Goal: Navigation & Orientation: Find specific page/section

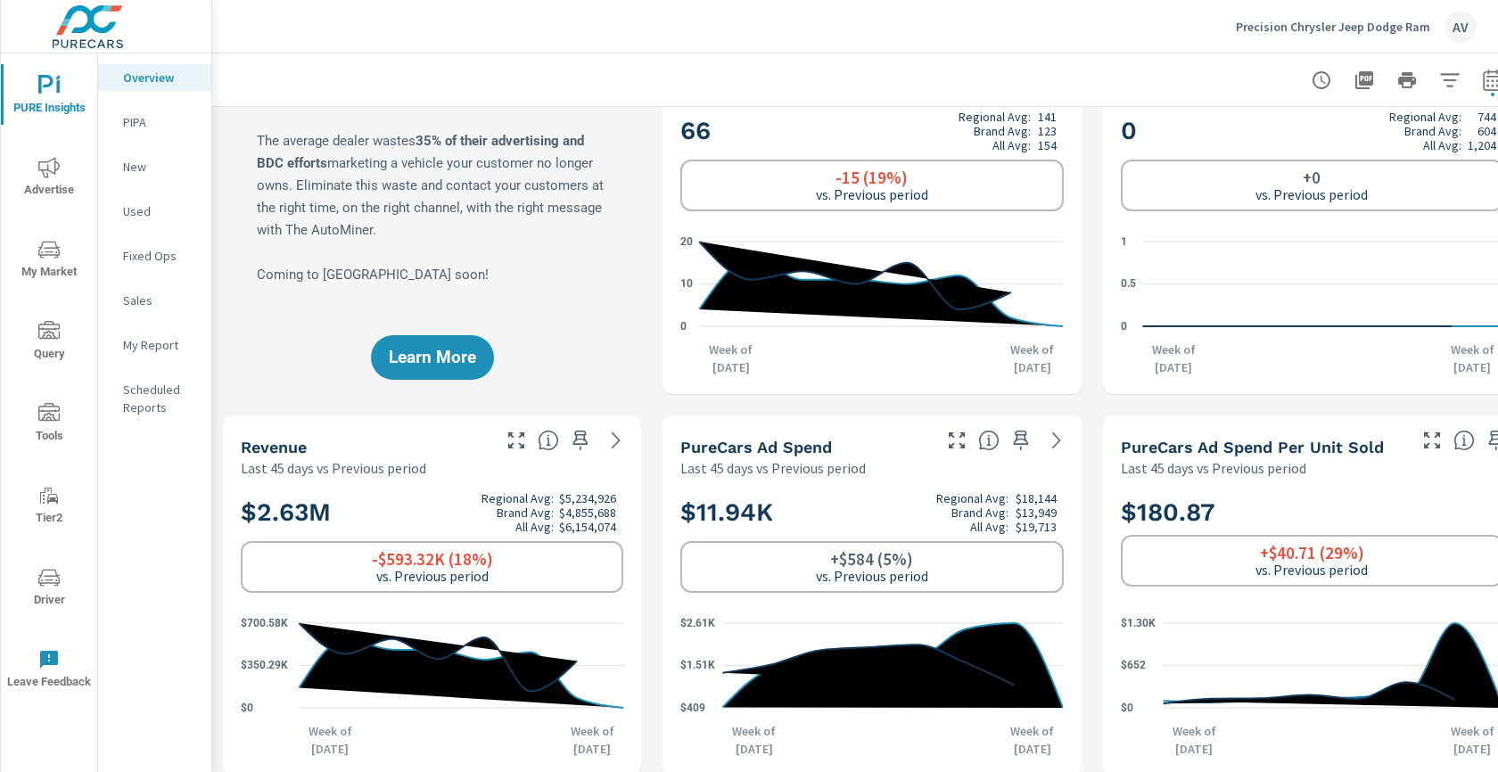
scroll to position [1, 0]
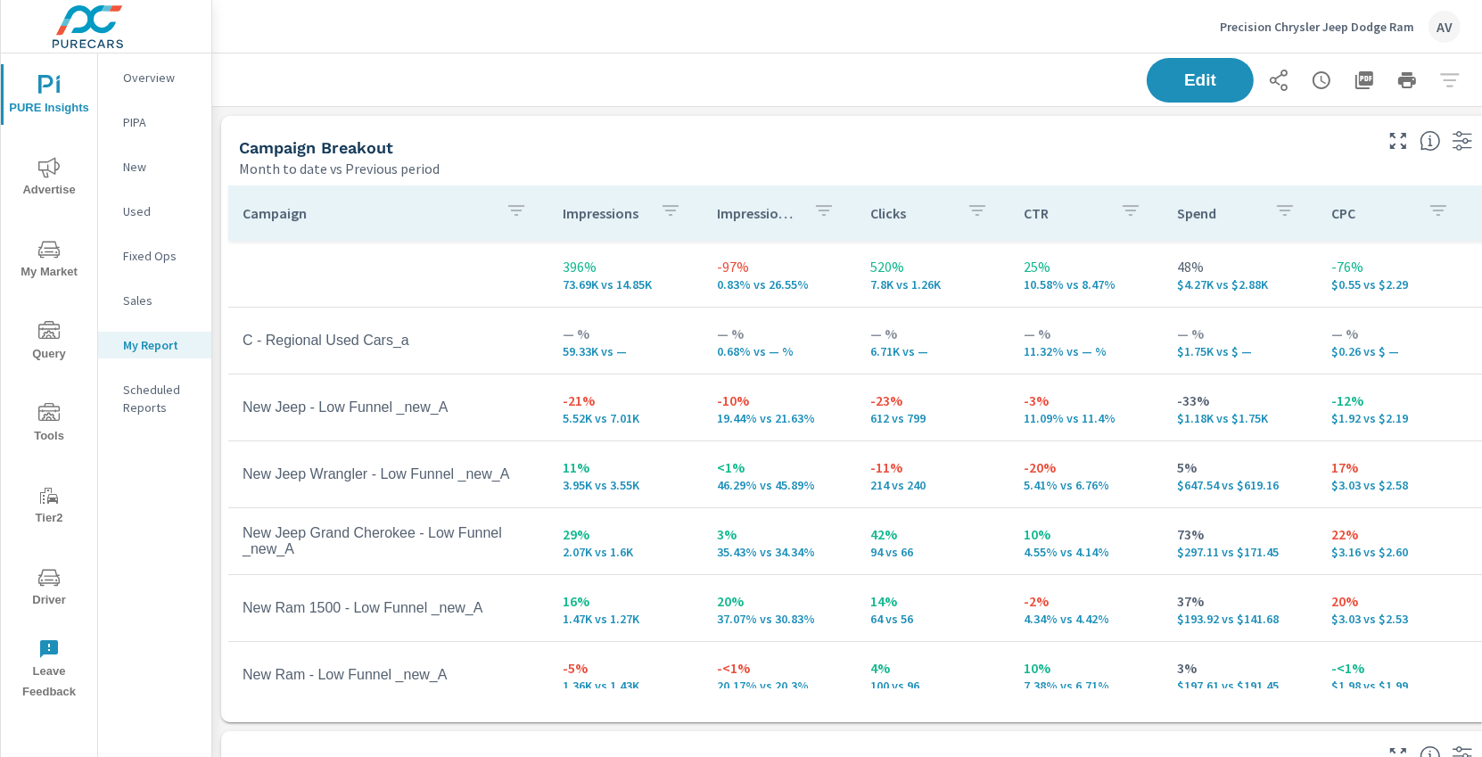
click at [752, 146] on div "Campaign Breakout" at bounding box center [804, 147] width 1130 height 21
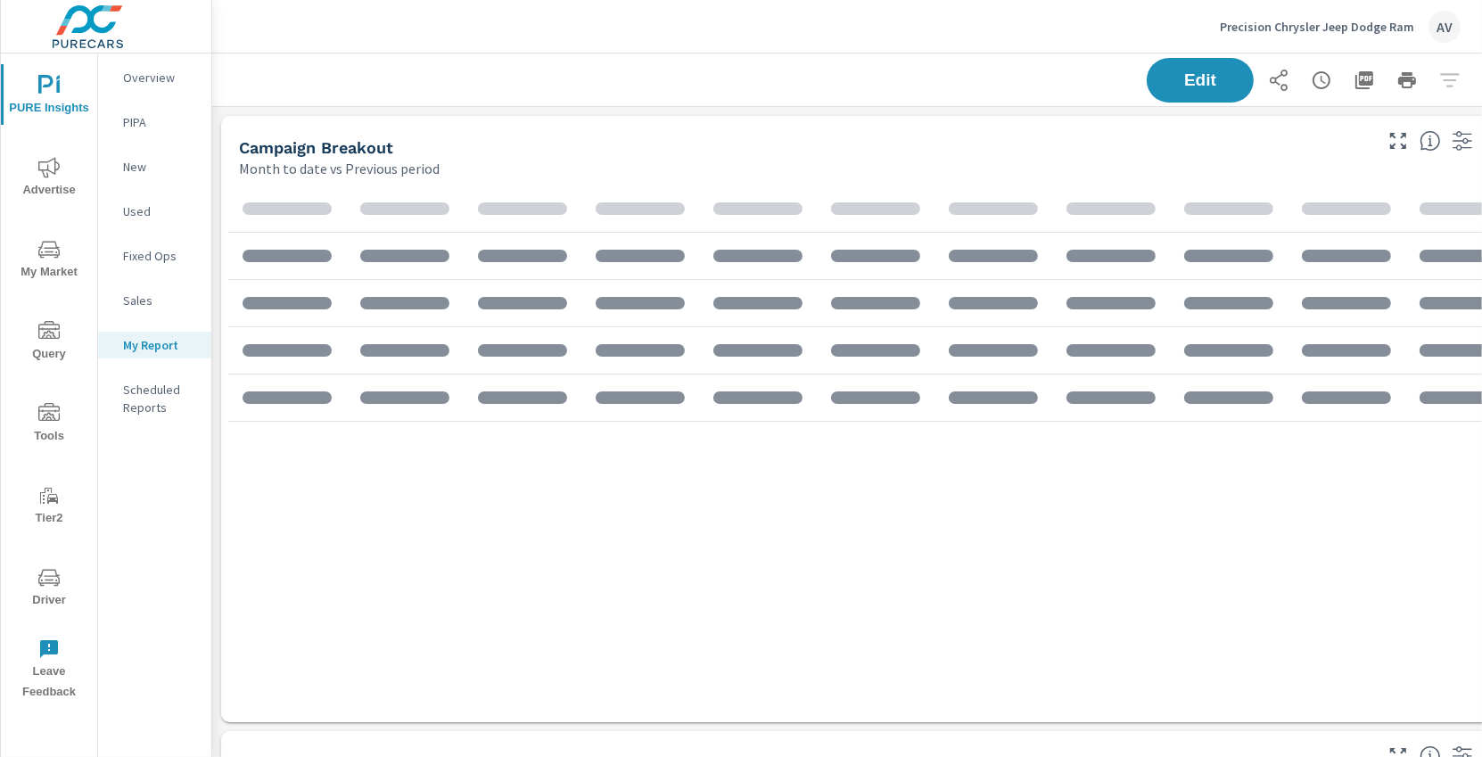
scroll to position [1855, 1320]
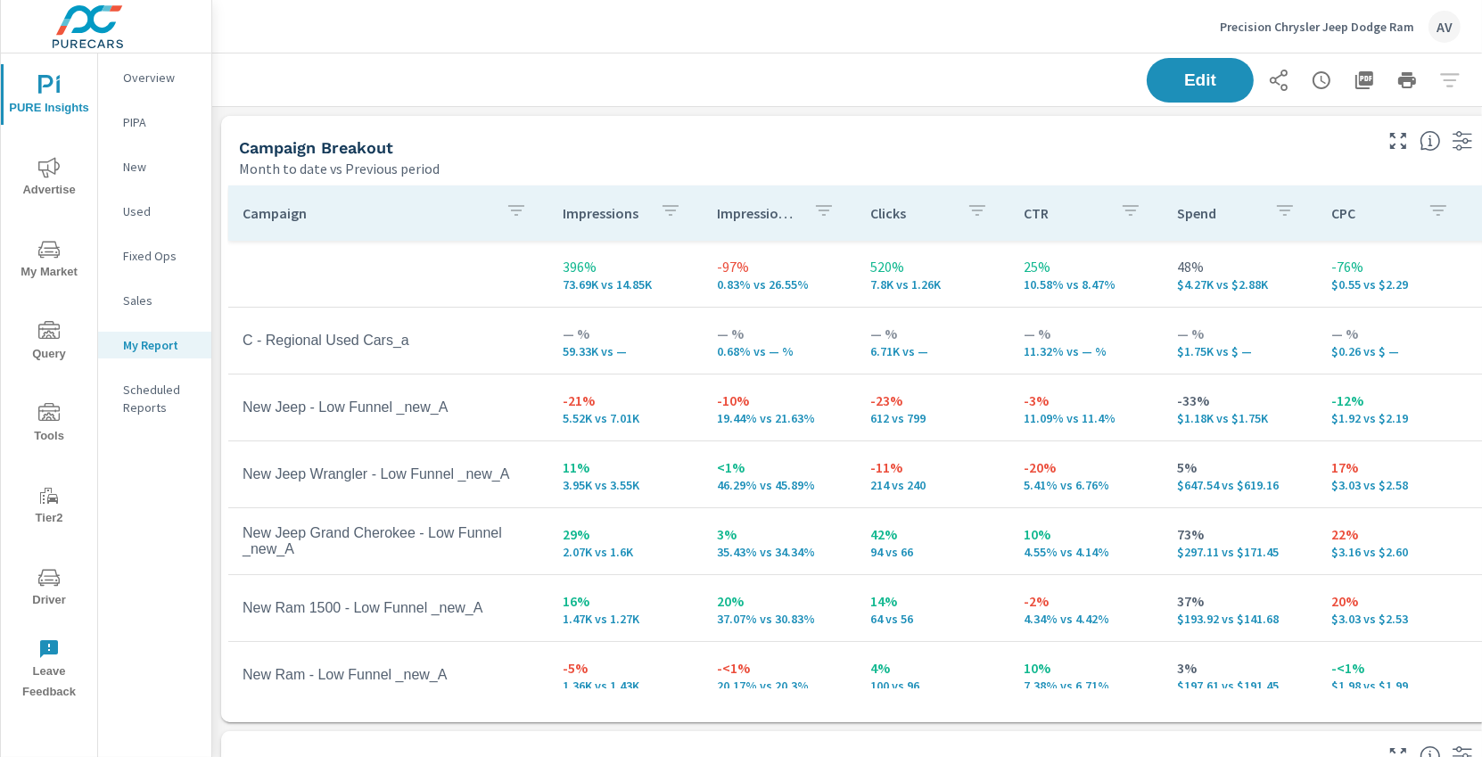
click at [862, 146] on div "Campaign Breakout" at bounding box center [804, 147] width 1130 height 21
click at [52, 267] on span "My Market" at bounding box center [49, 261] width 86 height 44
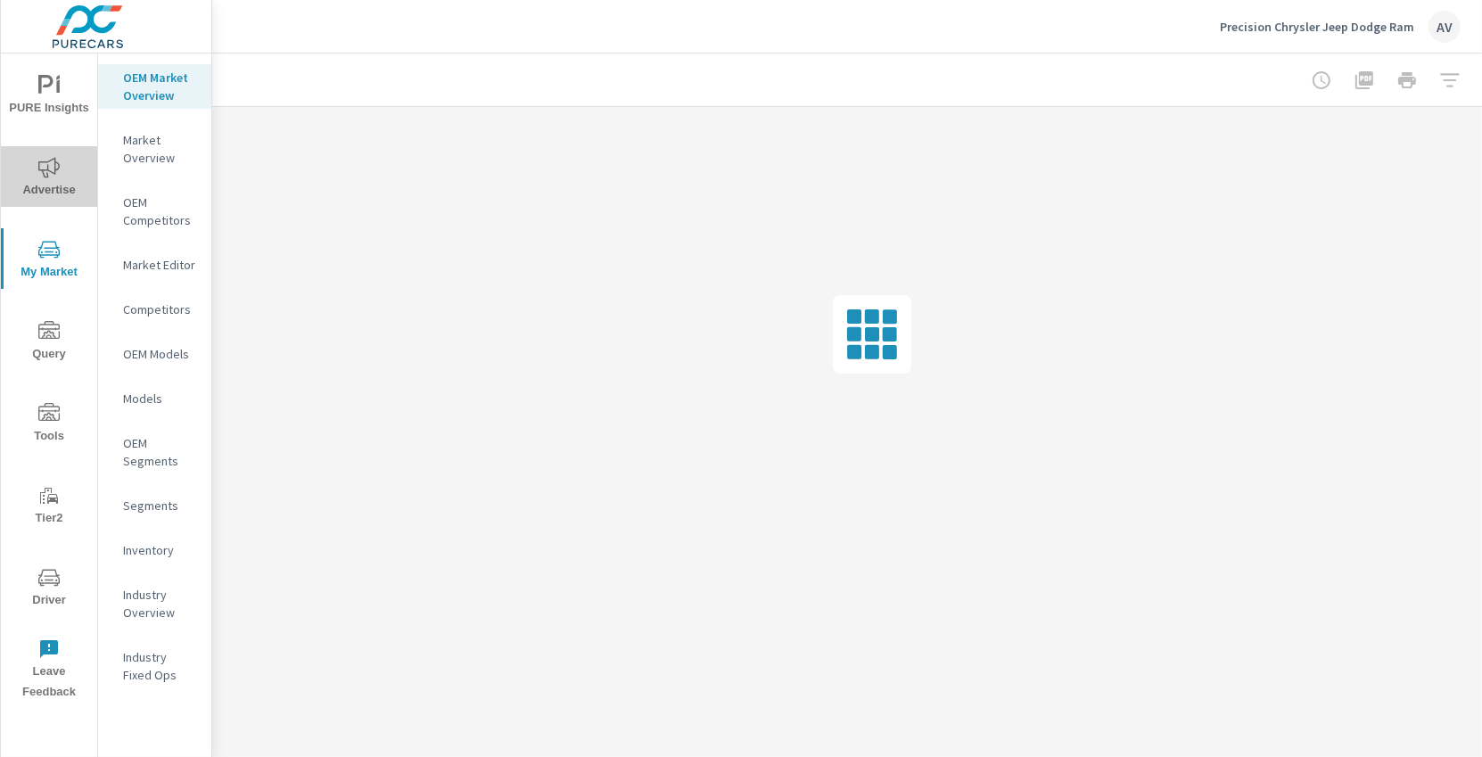
click at [47, 170] on icon "nav menu" at bounding box center [48, 167] width 21 height 21
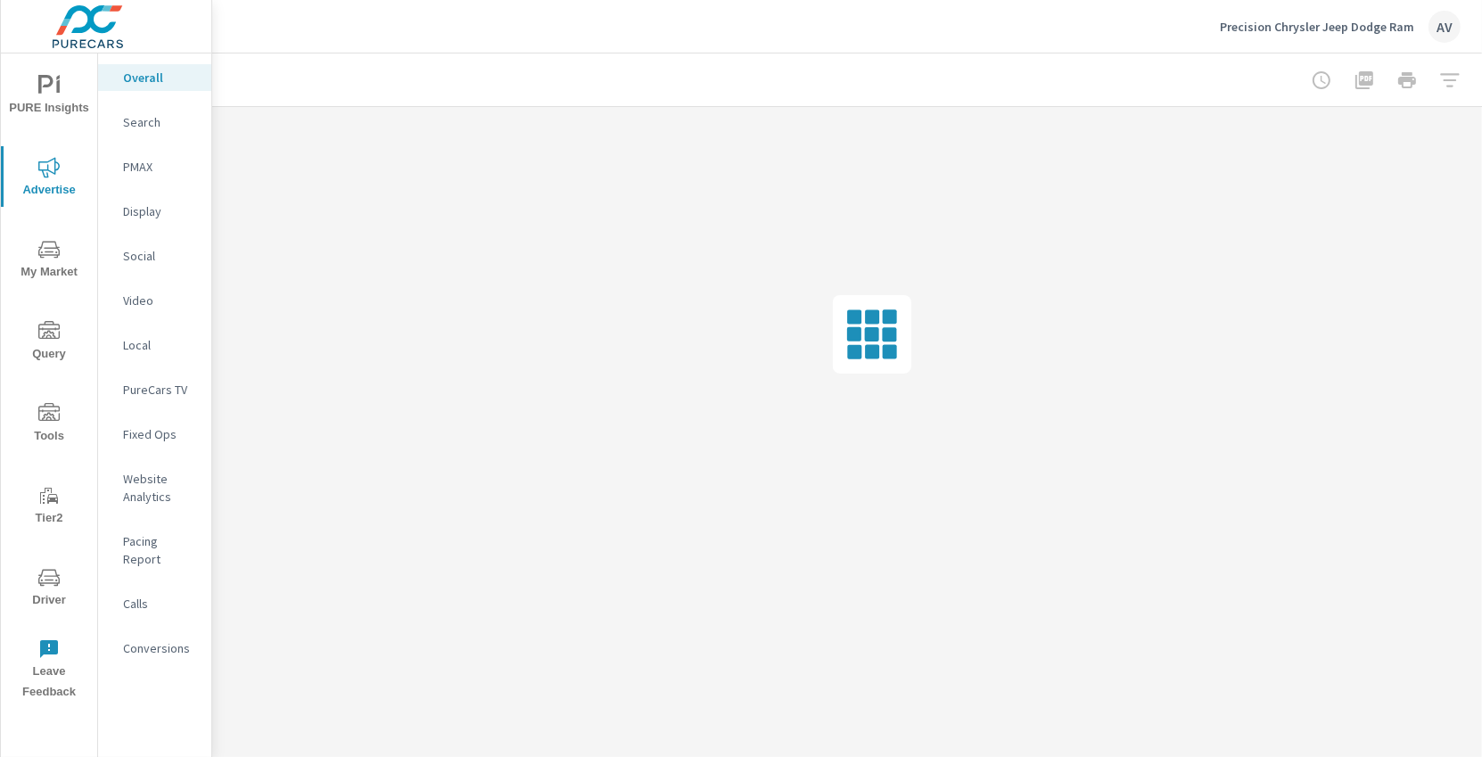
click at [150, 136] on nav "Overall Search PMAX Display Social Video Local PureCars TV Fixed Ops Website An…" at bounding box center [154, 369] width 113 height 633
click at [152, 115] on p "Search" at bounding box center [160, 122] width 74 height 18
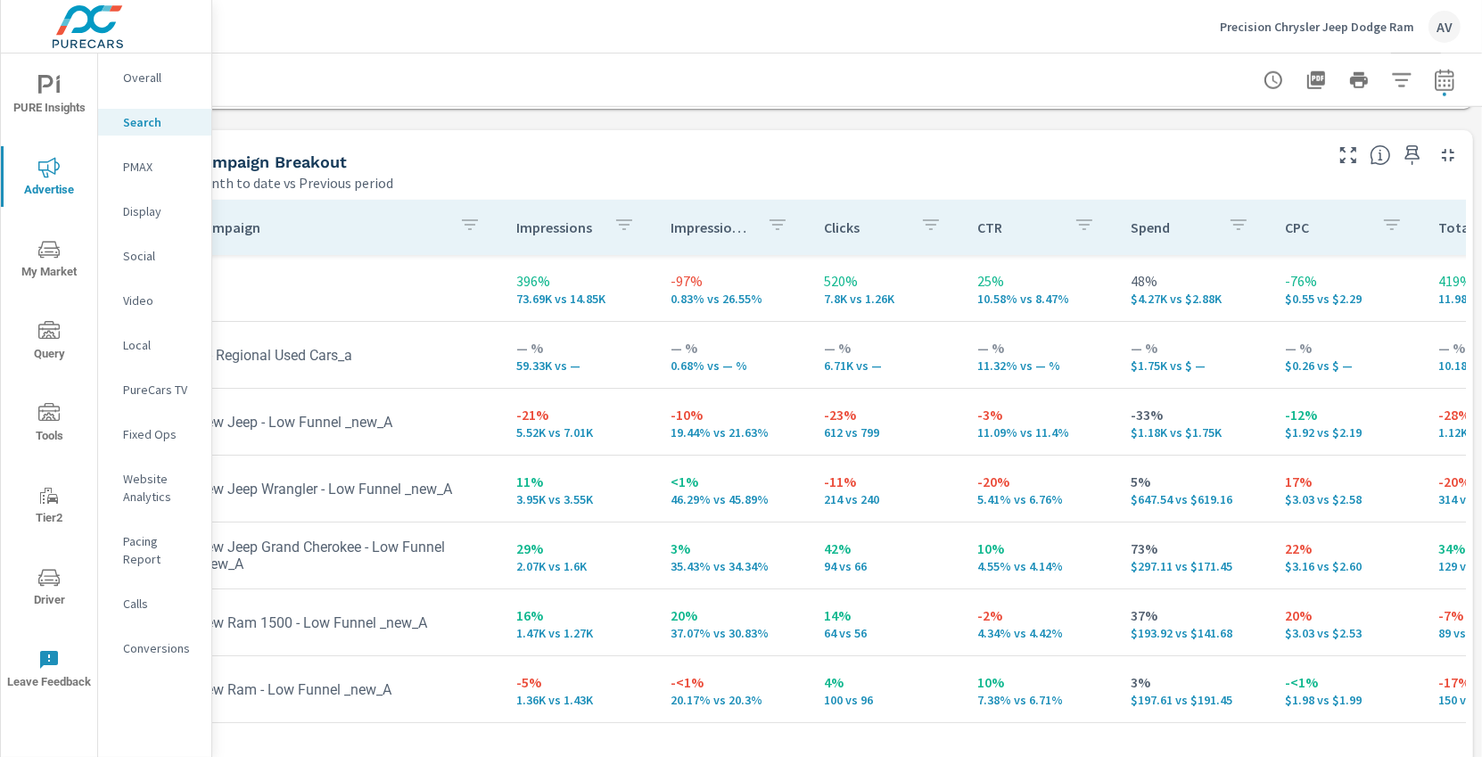
scroll to position [1704, 49]
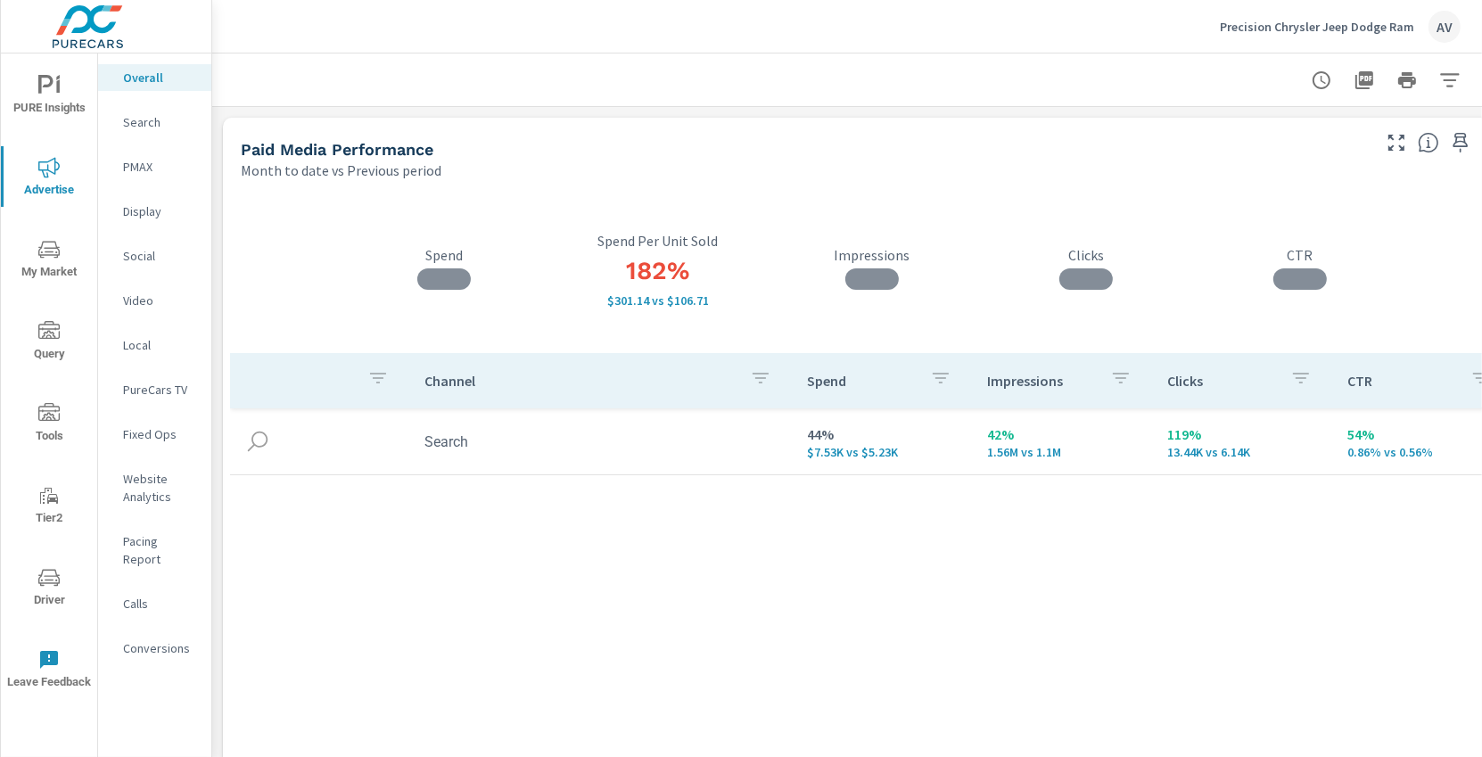
click at [44, 96] on span "PURE Insights" at bounding box center [49, 97] width 86 height 44
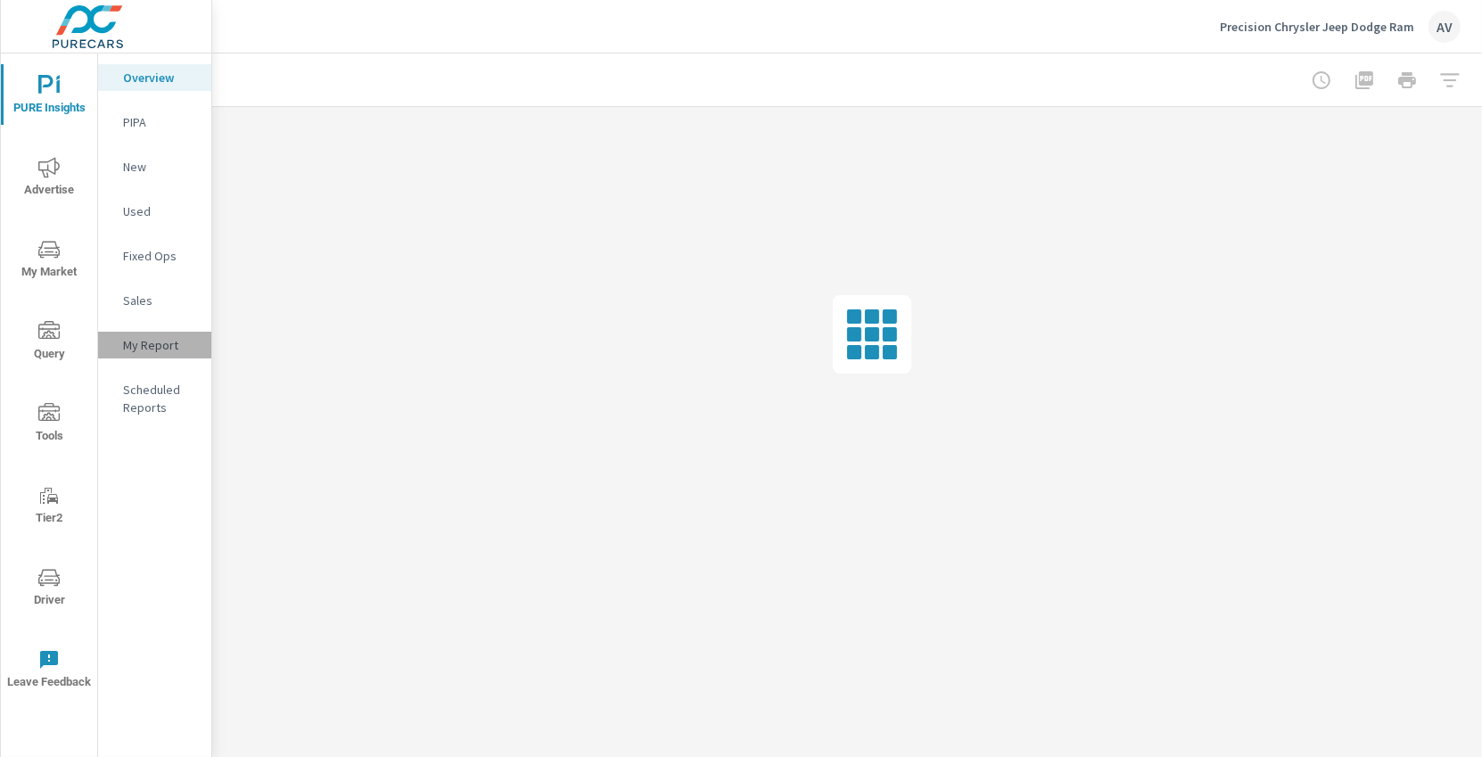
click at [136, 350] on p "My Report" at bounding box center [160, 345] width 74 height 18
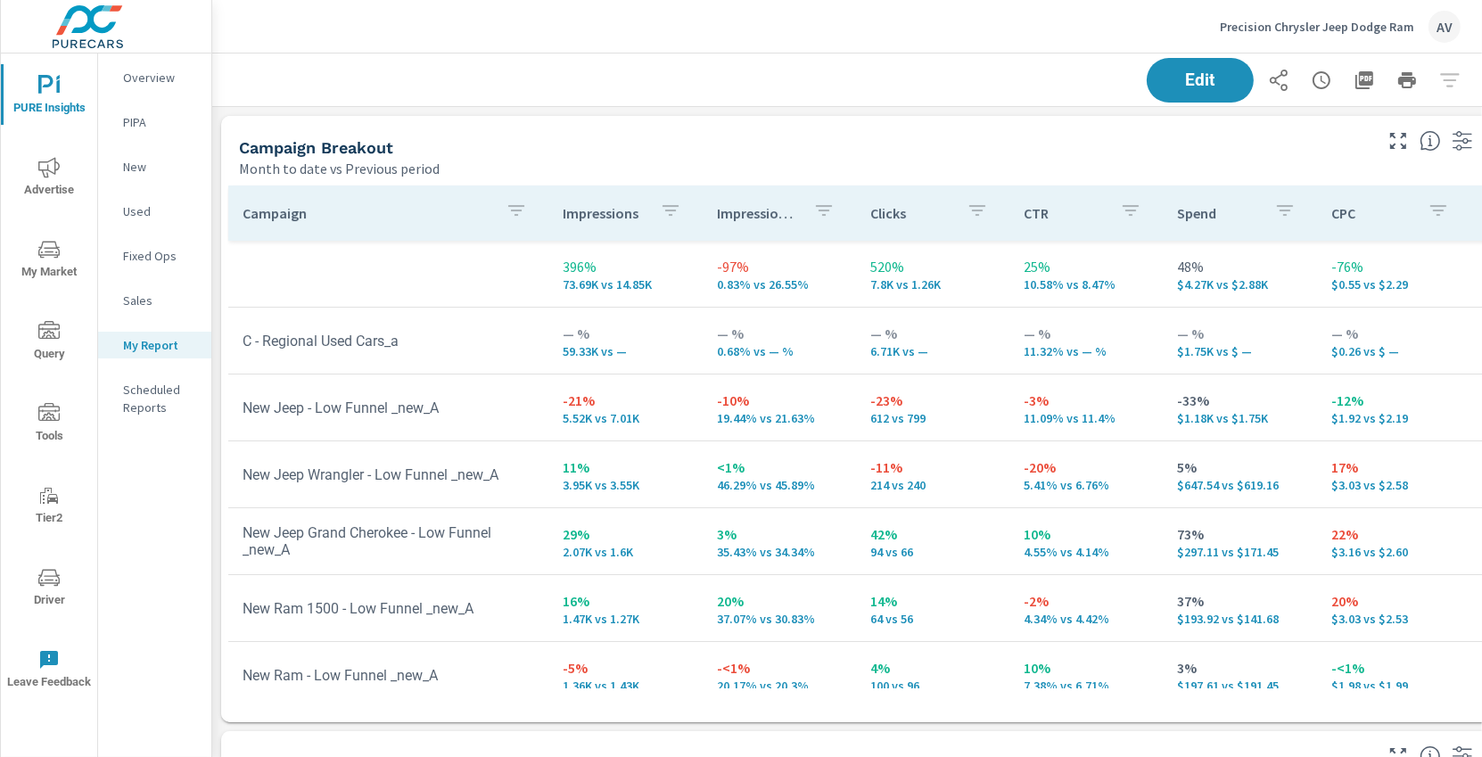
scroll to position [1855, 1320]
click at [1272, 83] on icon "button" at bounding box center [1278, 80] width 18 height 21
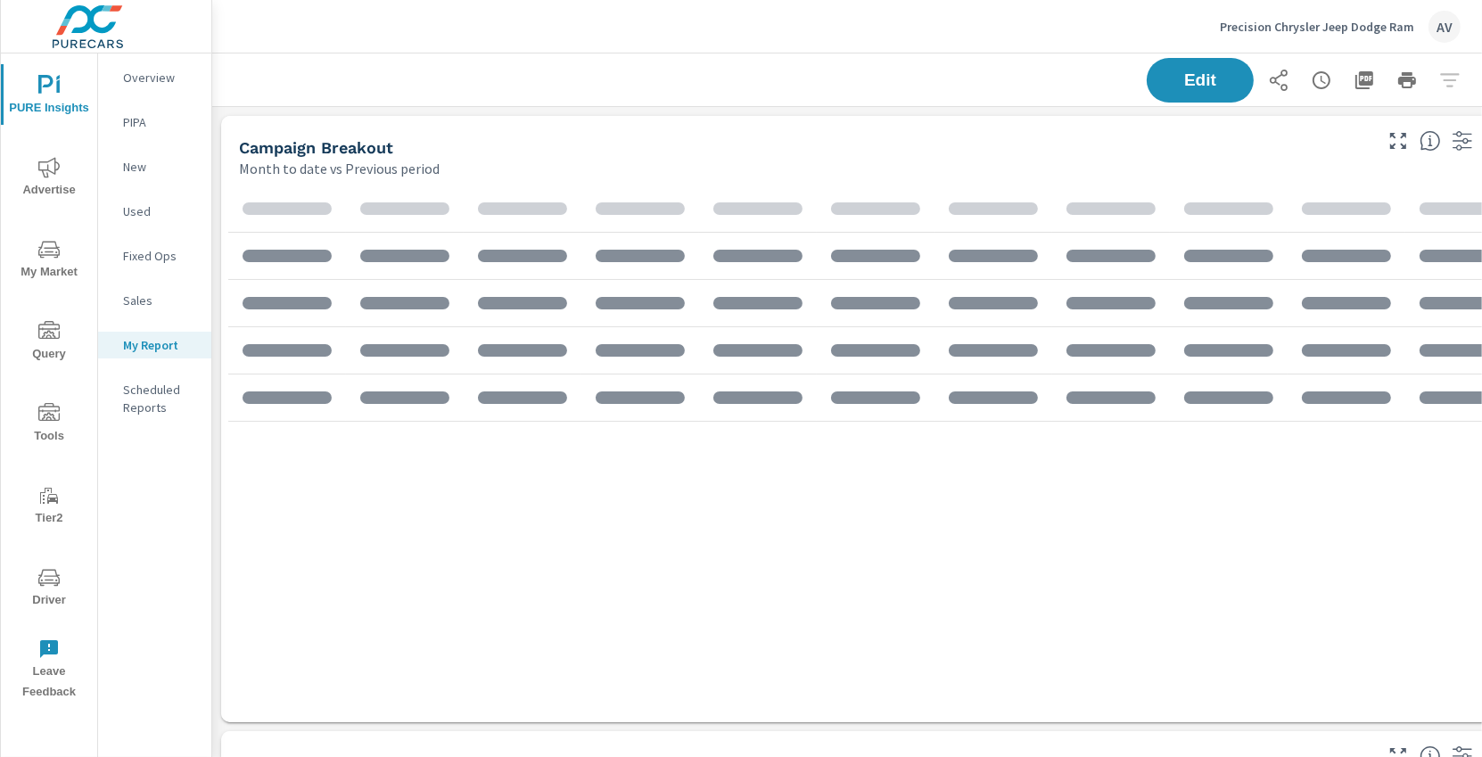
scroll to position [1855, 1320]
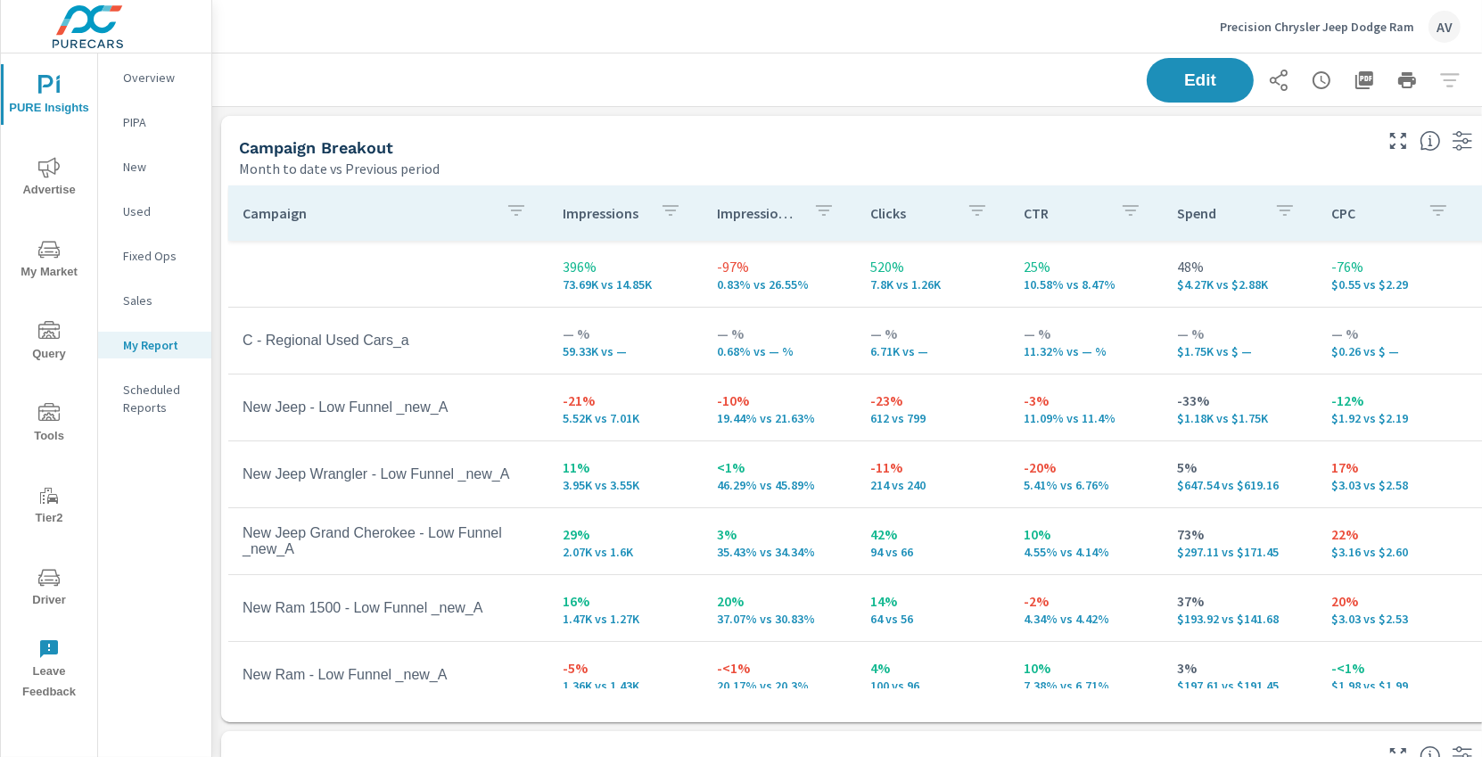
click at [1434, 23] on div "AV" at bounding box center [1444, 27] width 32 height 32
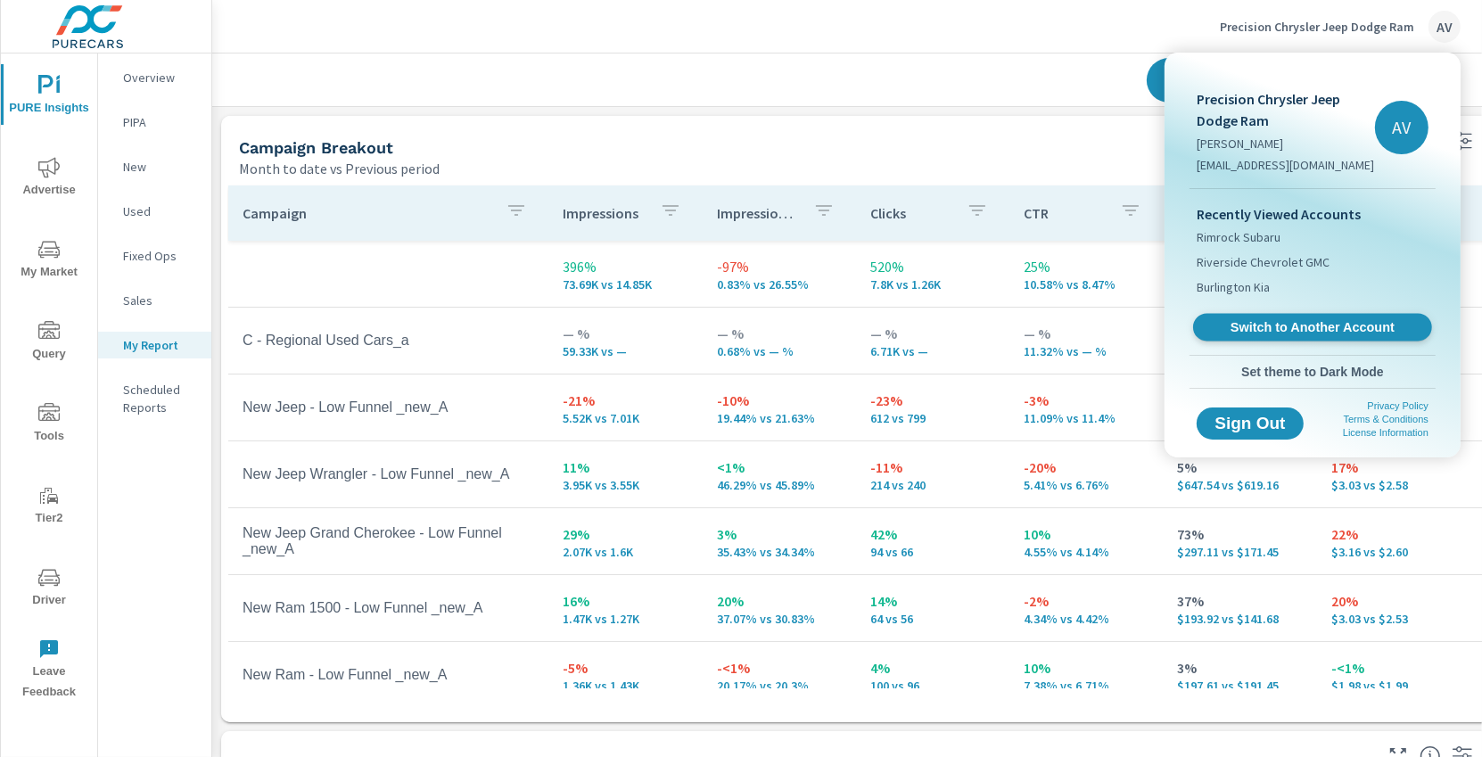
click at [1276, 328] on span "Switch to Another Account" at bounding box center [1312, 327] width 218 height 17
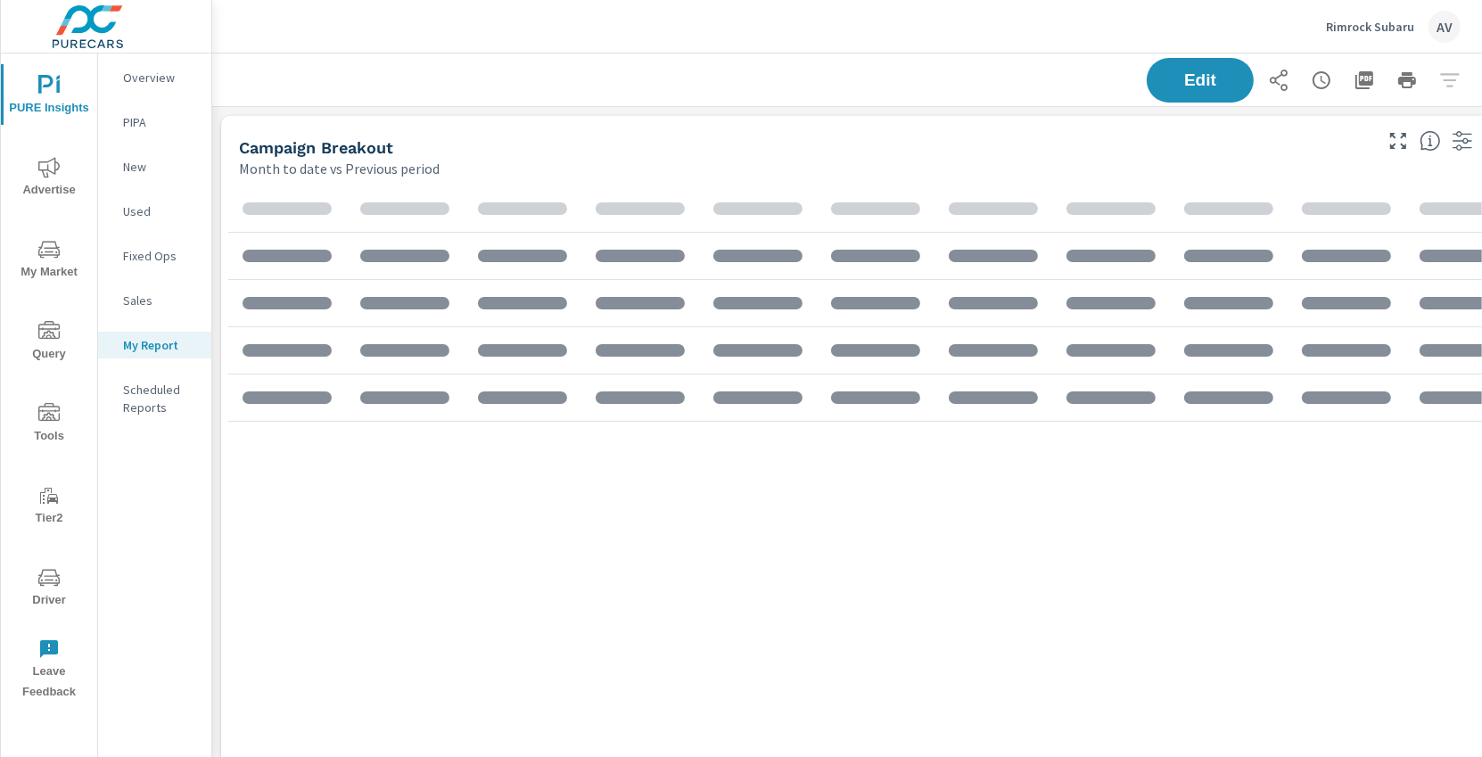
scroll to position [2880, 1320]
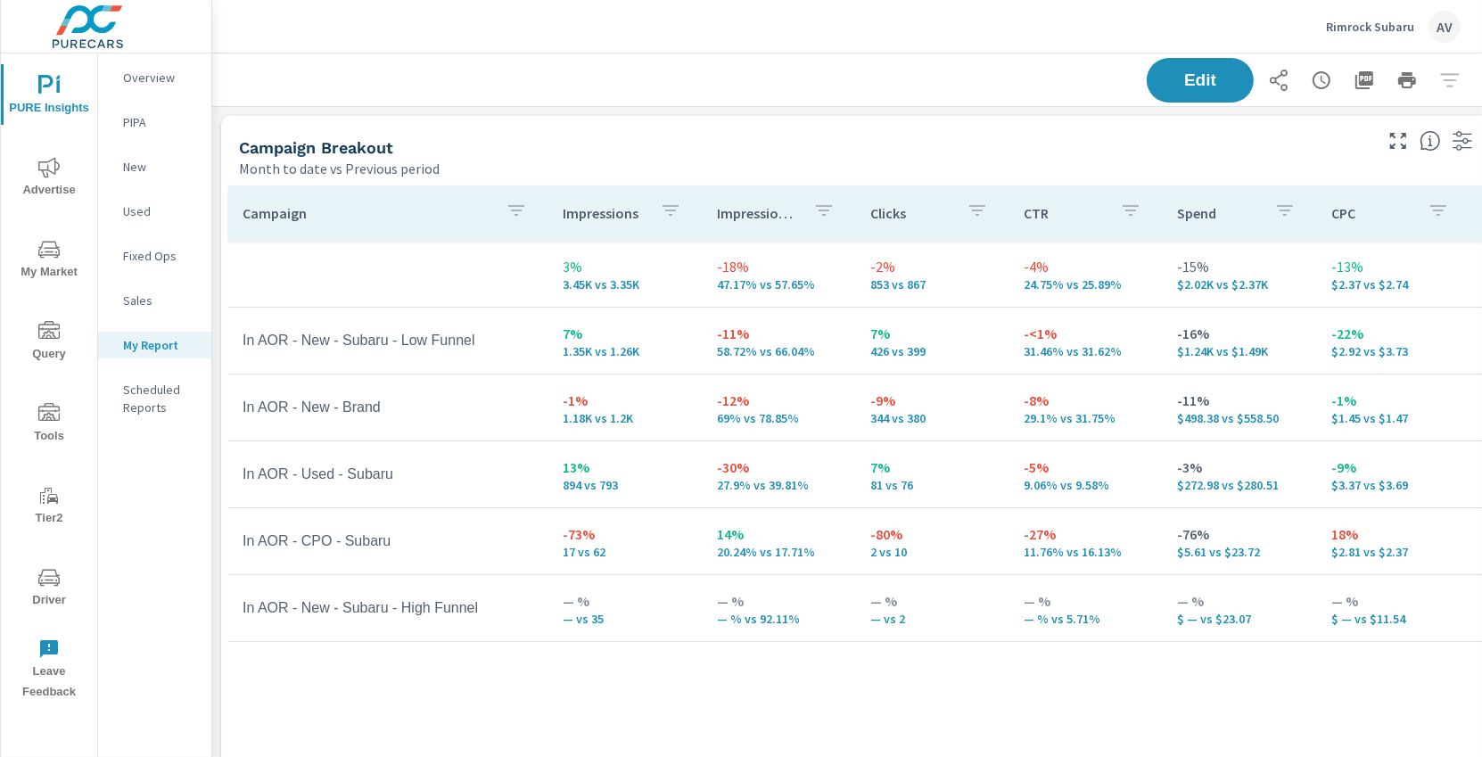
click at [509, 152] on div "Campaign Breakout" at bounding box center [804, 147] width 1130 height 21
click at [508, 152] on div "Campaign Breakout" at bounding box center [804, 147] width 1130 height 21
click at [690, 138] on div "Campaign Breakout" at bounding box center [804, 147] width 1130 height 21
click at [719, 144] on div "Campaign Breakout" at bounding box center [804, 147] width 1130 height 21
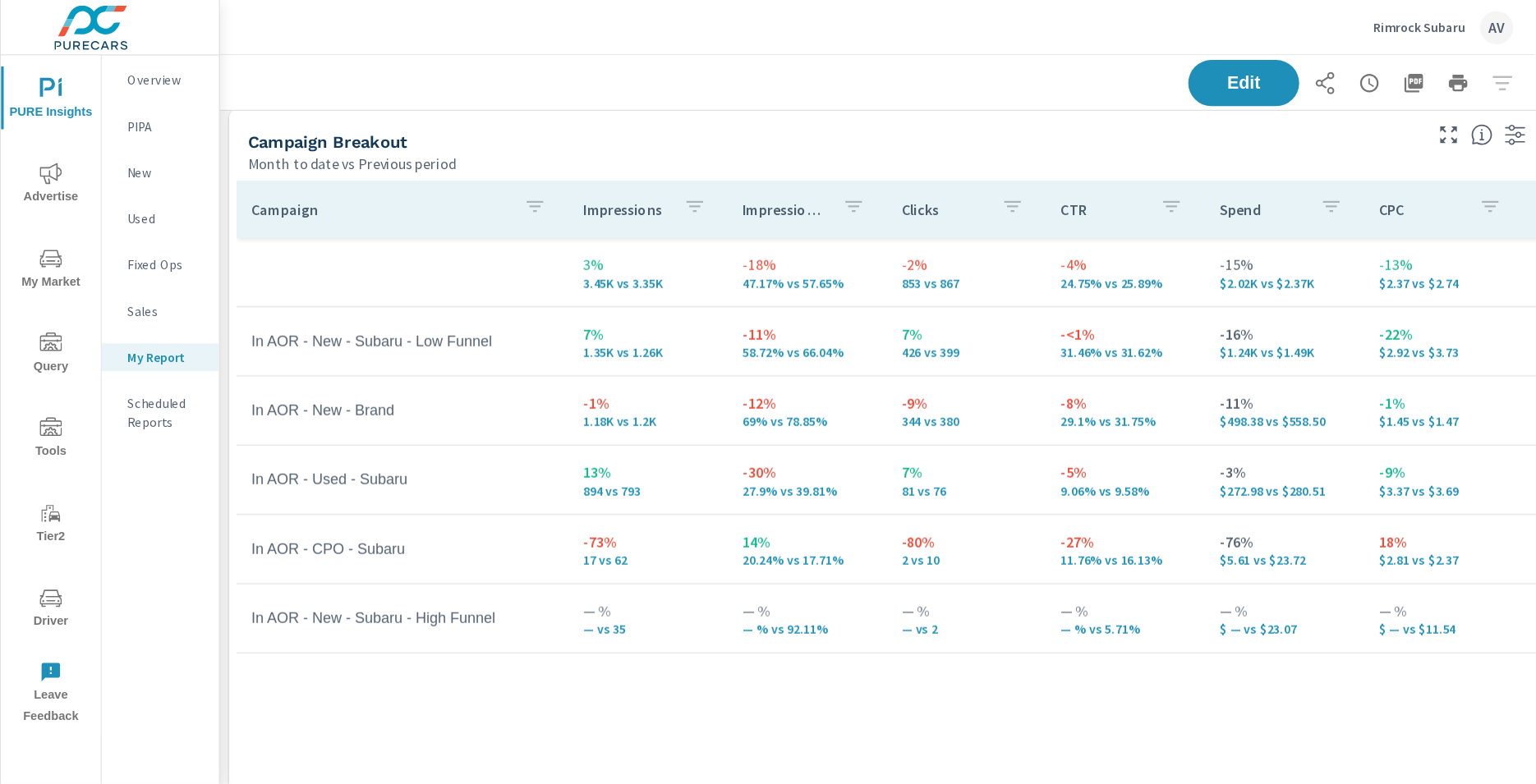
scroll to position [9, 0]
click at [387, 306] on td "In AOR - New - Subaru - Low Funnel" at bounding box center [358, 304] width 295 height 41
click at [1334, 32] on div "AV" at bounding box center [1331, 25] width 29 height 29
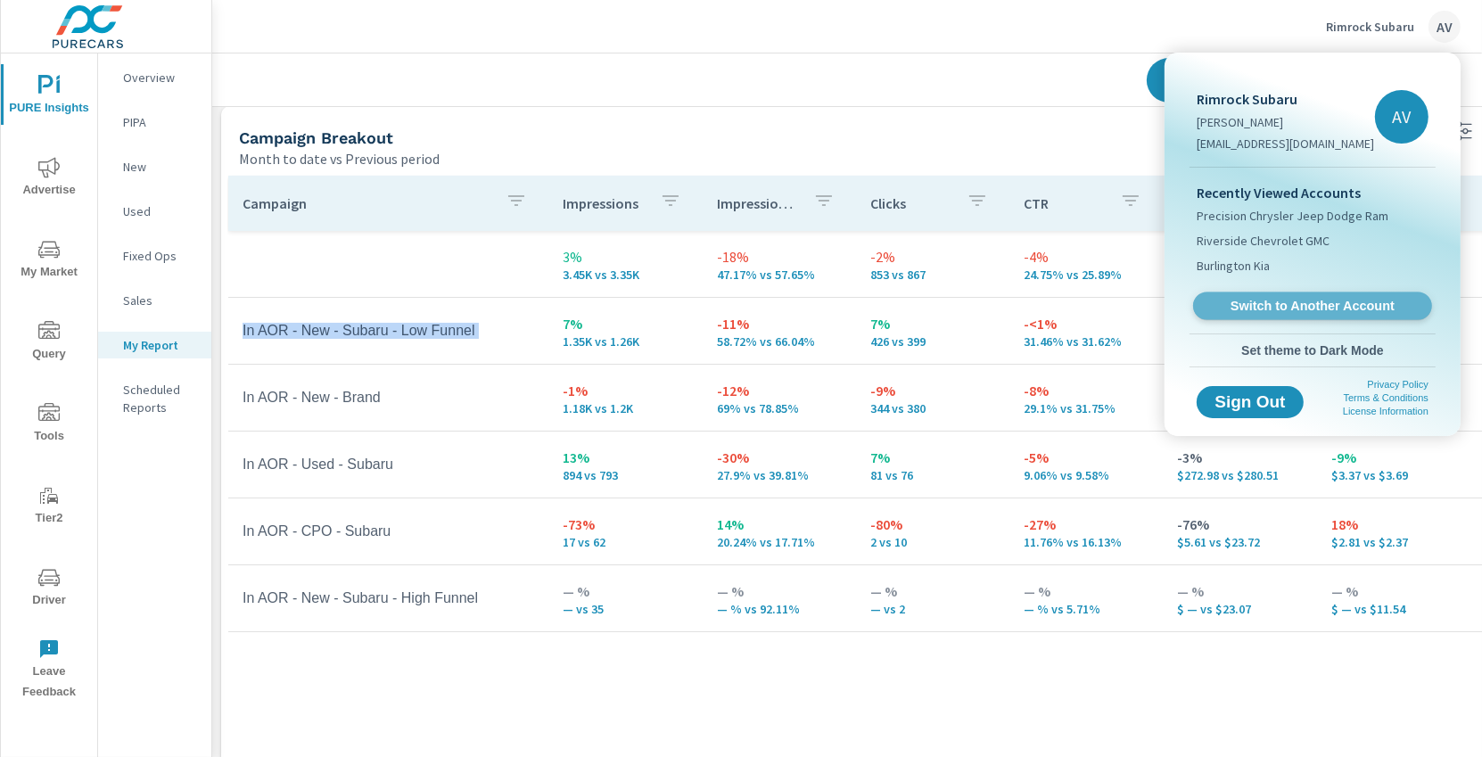
click at [1273, 309] on span "Switch to Another Account" at bounding box center [1312, 306] width 218 height 17
